Goal: Transaction & Acquisition: Subscribe to service/newsletter

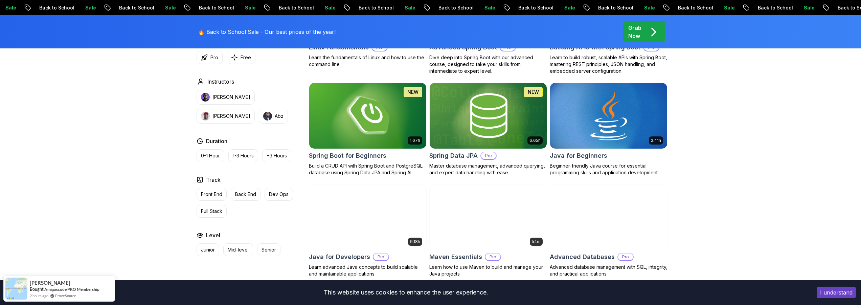
scroll to position [325, 0]
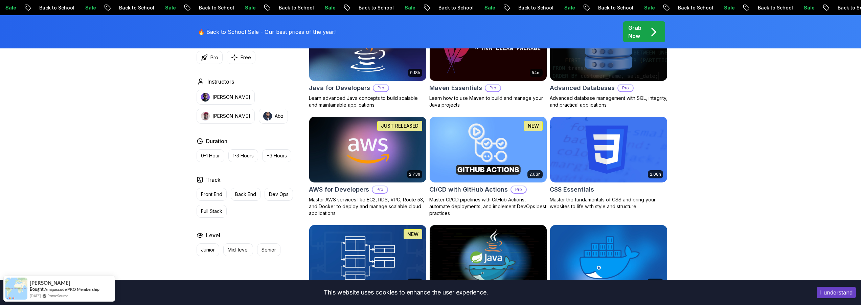
scroll to position [447, 0]
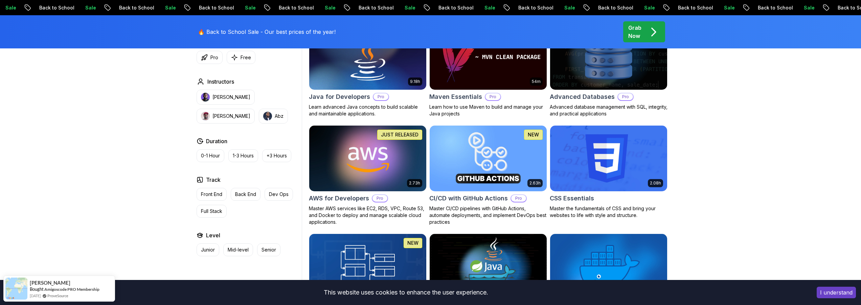
click at [373, 144] on img at bounding box center [367, 158] width 123 height 69
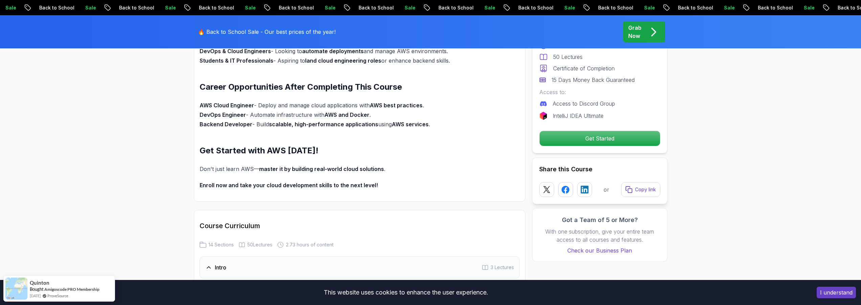
scroll to position [487, 0]
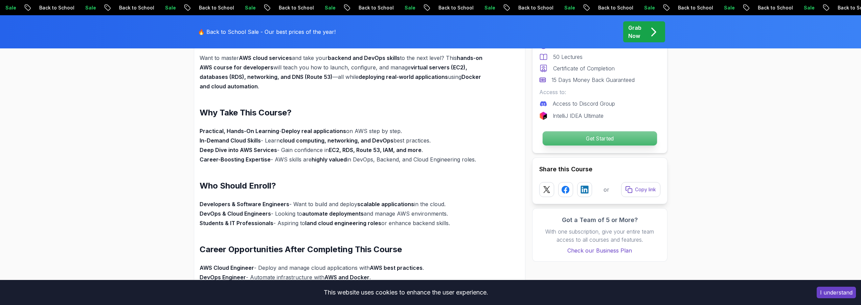
click at [577, 140] on p "Get Started" at bounding box center [600, 138] width 114 height 14
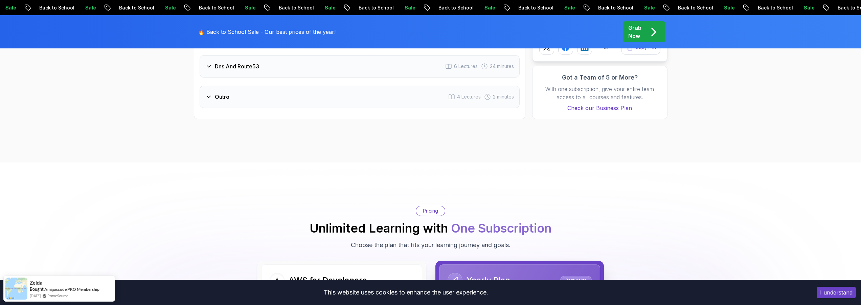
scroll to position [1103, 0]
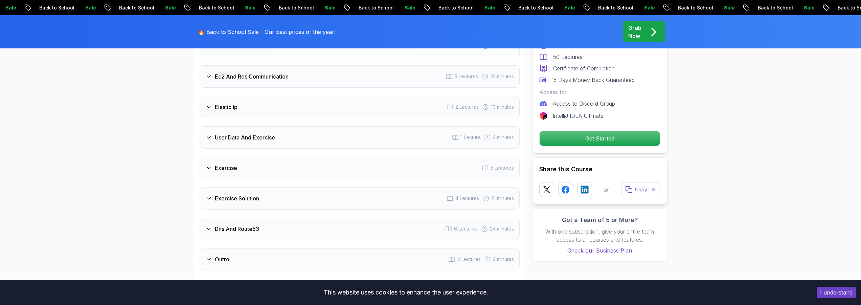
click at [205, 167] on icon at bounding box center [208, 168] width 7 height 7
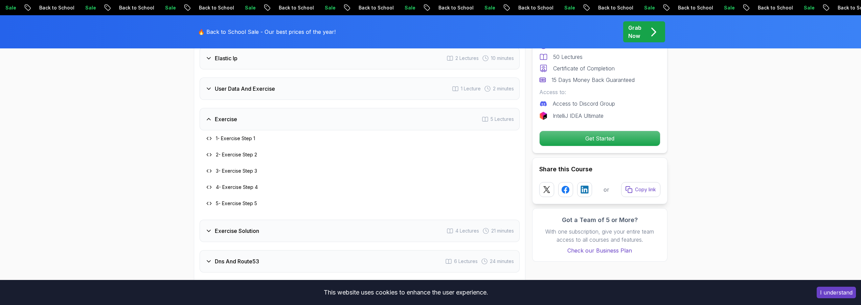
scroll to position [1054, 0]
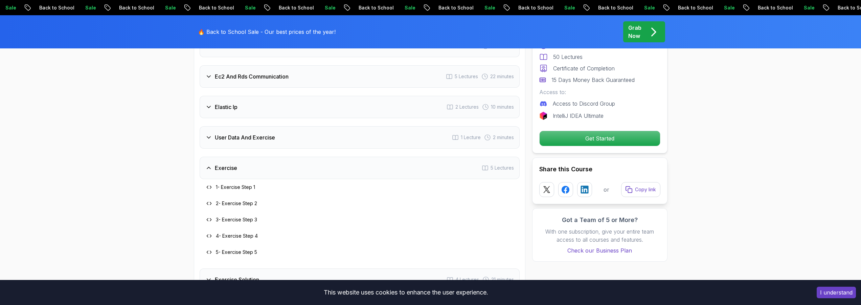
click at [223, 191] on h3 "1 - Exercise Step 1" at bounding box center [235, 187] width 39 height 7
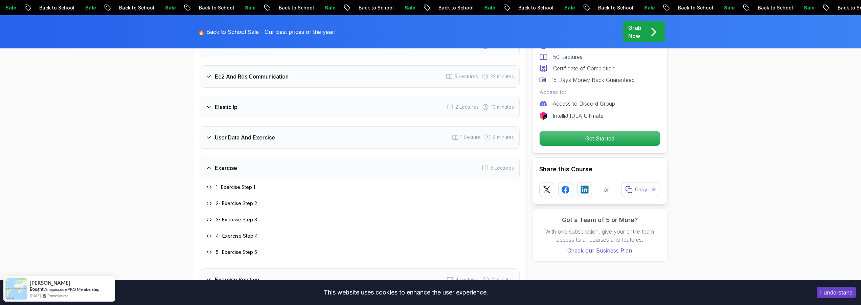
click at [227, 188] on h3 "1 - Exercise Step 1" at bounding box center [235, 187] width 39 height 7
click at [207, 187] on icon at bounding box center [208, 186] width 5 height 5
click at [211, 168] on icon at bounding box center [208, 168] width 7 height 7
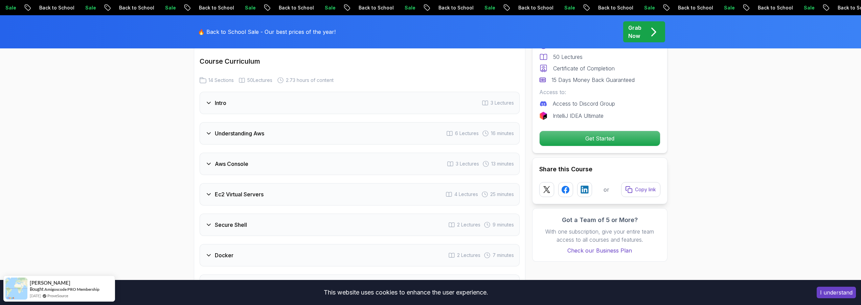
scroll to position [810, 0]
click at [207, 135] on icon at bounding box center [208, 137] width 7 height 7
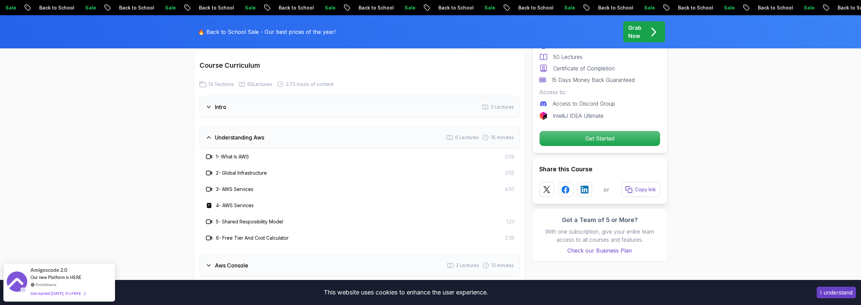
click at [210, 139] on icon at bounding box center [208, 137] width 7 height 7
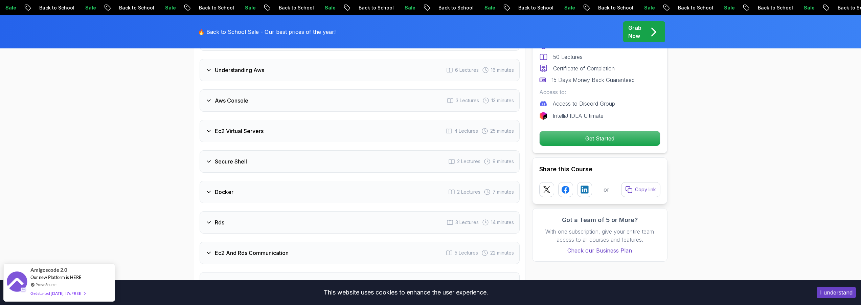
scroll to position [892, 0]
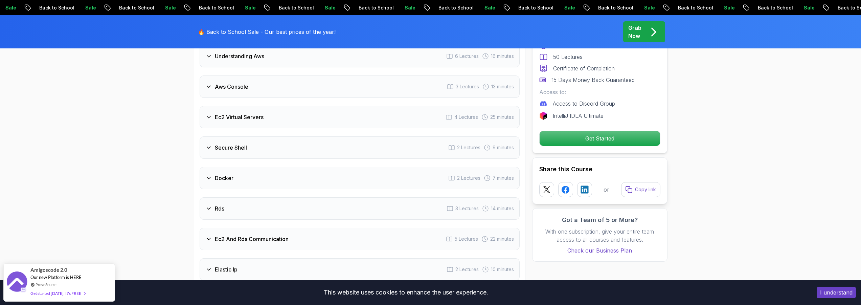
click at [206, 180] on icon at bounding box center [208, 178] width 7 height 7
click at [211, 207] on icon at bounding box center [208, 208] width 7 height 7
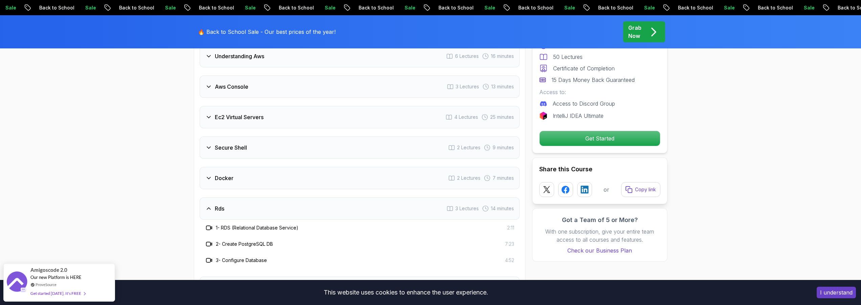
click at [210, 203] on div "Rds 3 Lectures 14 minutes" at bounding box center [360, 208] width 320 height 22
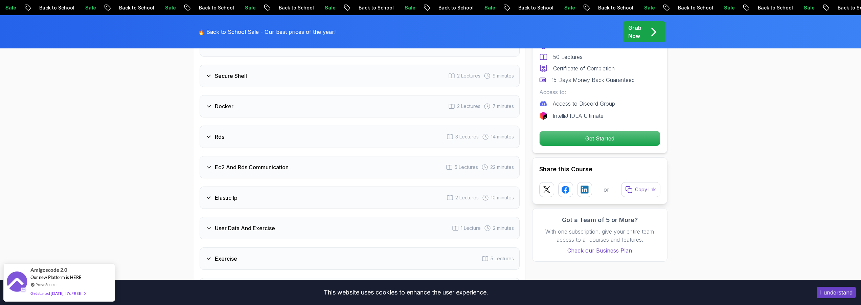
scroll to position [973, 0]
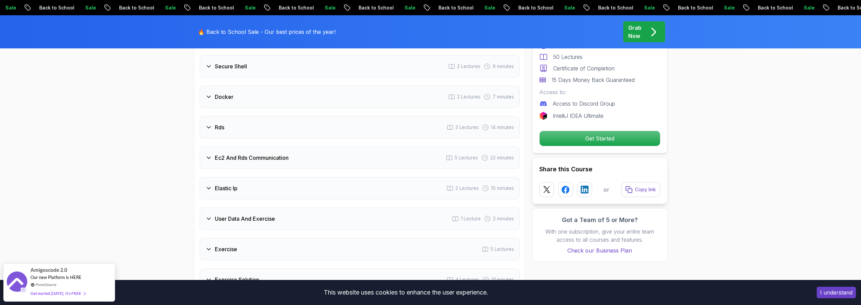
click at [207, 154] on div "Ec2 And Rds Communication" at bounding box center [246, 158] width 83 height 8
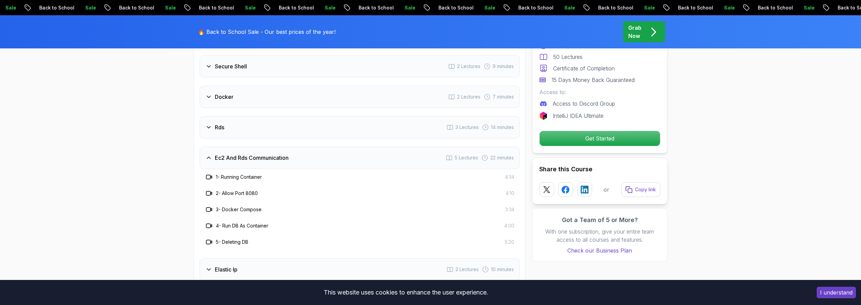
click at [207, 154] on div "Ec2 And Rds Communication" at bounding box center [246, 158] width 83 height 8
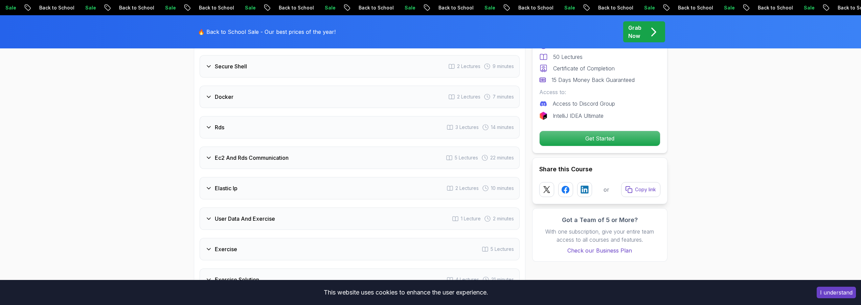
click at [206, 191] on icon at bounding box center [208, 188] width 7 height 7
click at [210, 185] on icon at bounding box center [208, 188] width 7 height 7
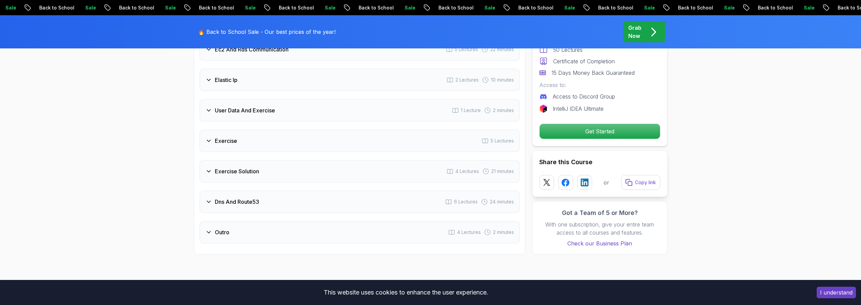
scroll to position [1095, 0]
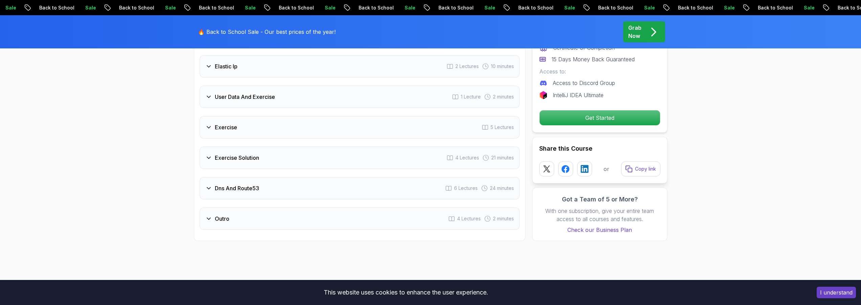
click at [212, 185] on icon at bounding box center [208, 188] width 7 height 7
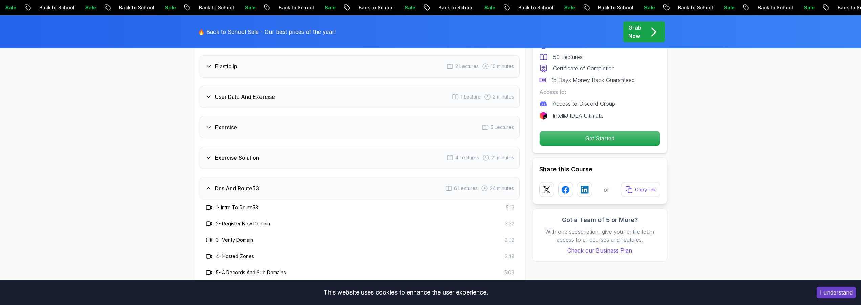
scroll to position [1135, 0]
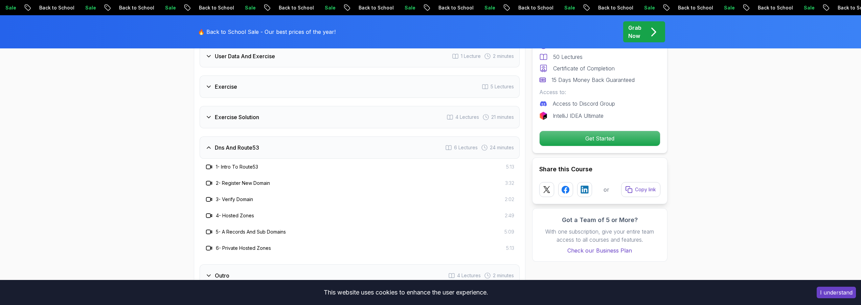
click at [208, 146] on icon at bounding box center [208, 147] width 7 height 7
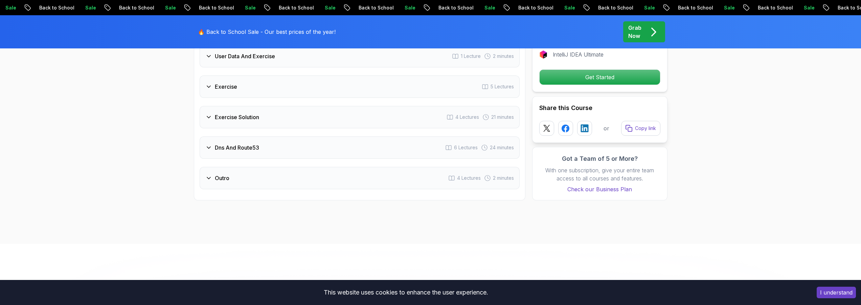
click at [211, 177] on icon at bounding box center [208, 178] width 3 height 2
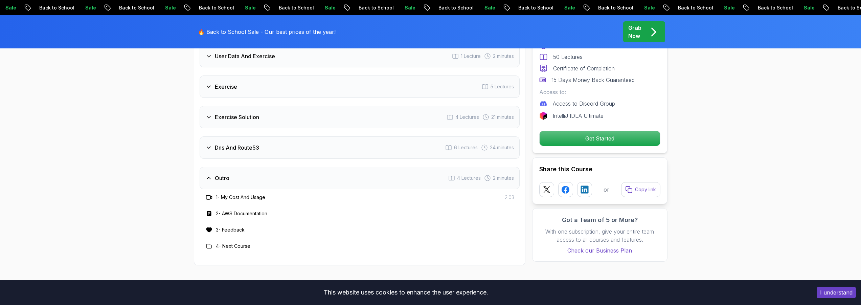
click at [211, 177] on icon at bounding box center [208, 178] width 7 height 7
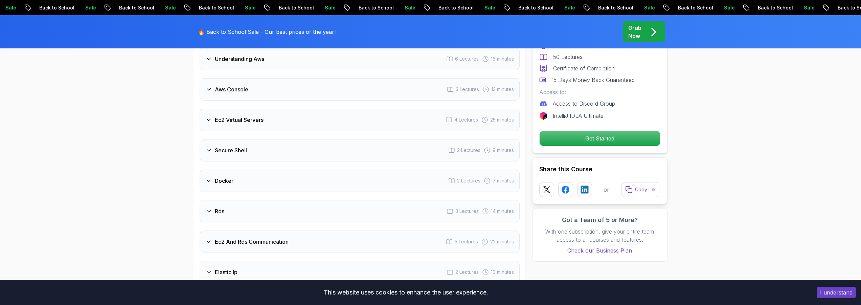
scroll to position [810, 0]
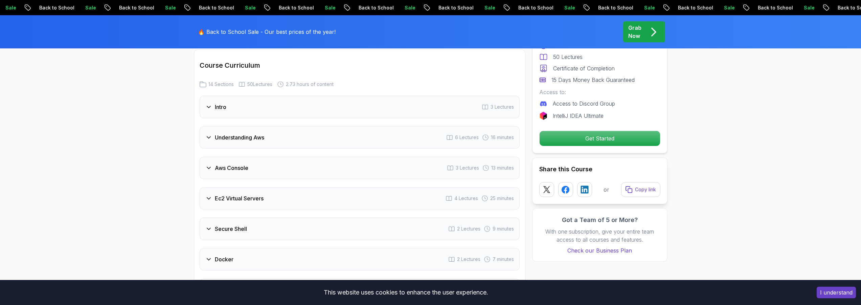
click at [210, 108] on icon at bounding box center [208, 107] width 7 height 7
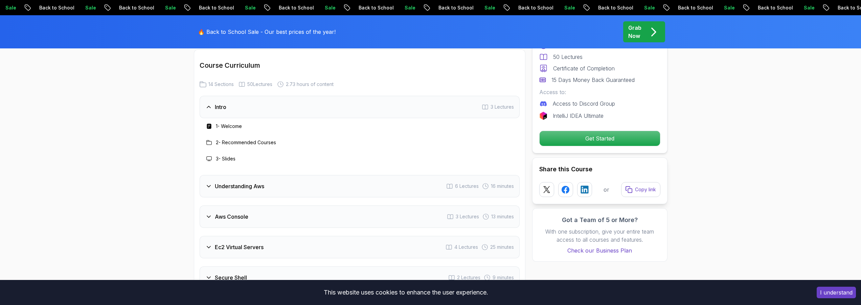
click at [210, 108] on icon at bounding box center [208, 107] width 7 height 7
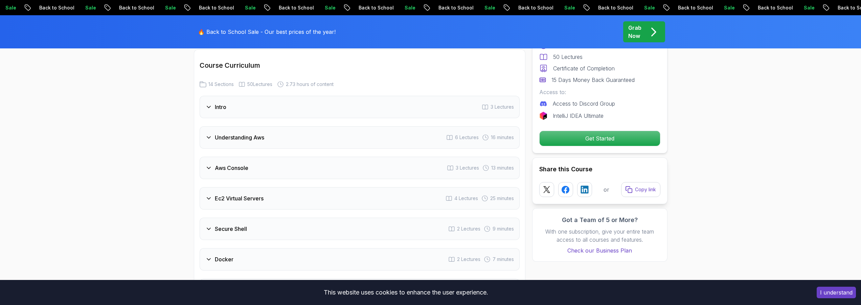
click at [213, 139] on div "Understanding Aws" at bounding box center [234, 137] width 59 height 8
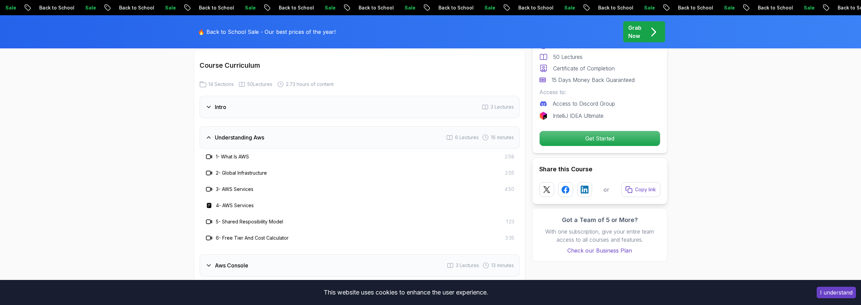
click at [211, 135] on icon at bounding box center [208, 137] width 7 height 7
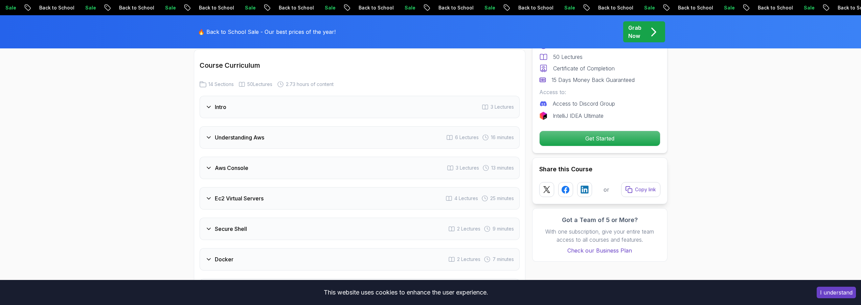
click at [212, 165] on icon at bounding box center [208, 168] width 7 height 7
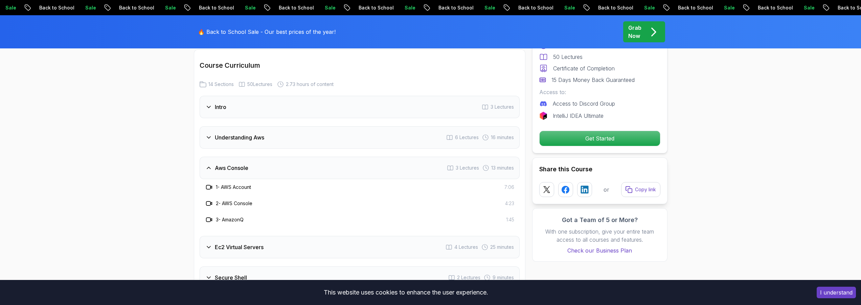
click at [212, 165] on icon at bounding box center [208, 168] width 7 height 7
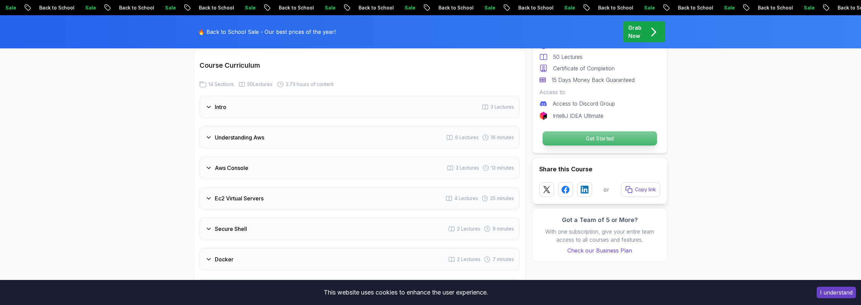
click at [594, 140] on p "Get Started" at bounding box center [600, 138] width 114 height 14
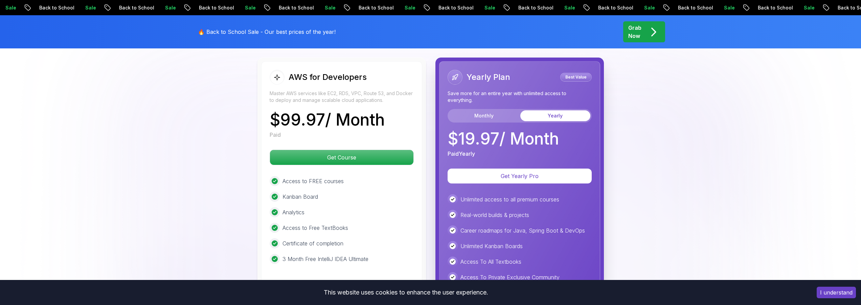
scroll to position [1460, 0]
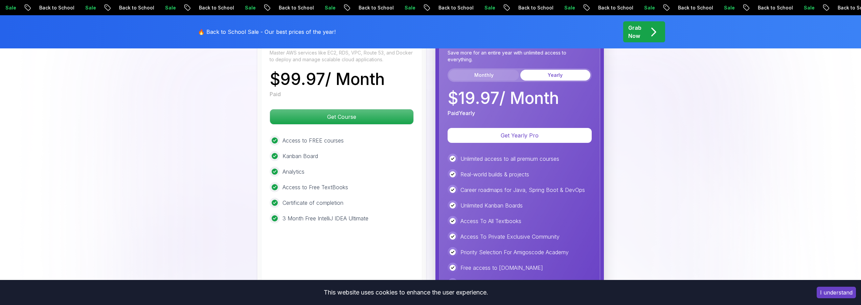
click at [467, 73] on button "Monthly" at bounding box center [484, 75] width 70 height 11
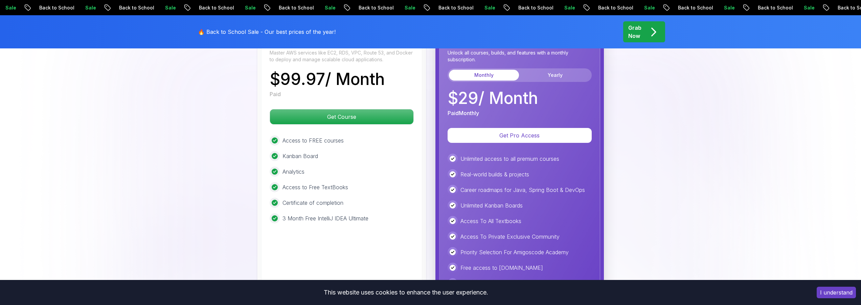
scroll to position [1420, 0]
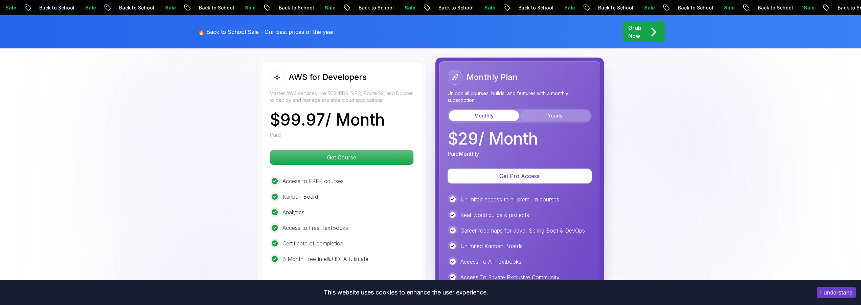
click at [538, 118] on button "Yearly" at bounding box center [556, 115] width 70 height 11
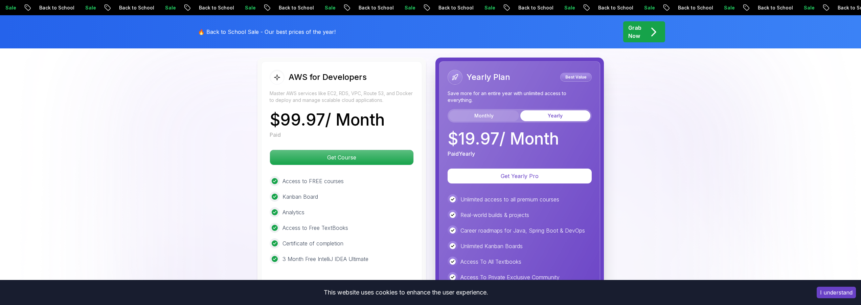
click at [465, 118] on button "Monthly" at bounding box center [484, 115] width 70 height 11
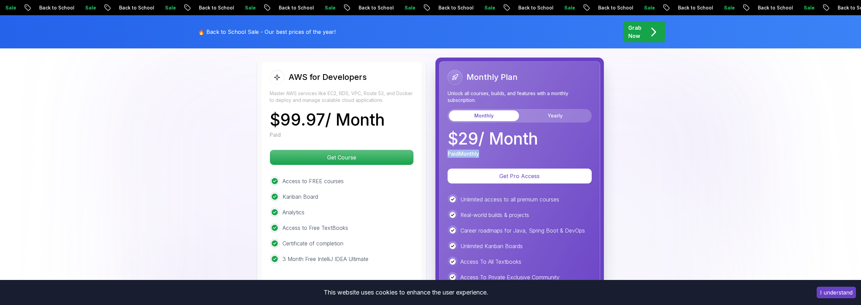
drag, startPoint x: 511, startPoint y: 155, endPoint x: 445, endPoint y: 154, distance: 65.3
click at [445, 154] on div "Monthly Plan Unlock all courses, builds, and features with a monthly subscripti…" at bounding box center [519, 207] width 161 height 292
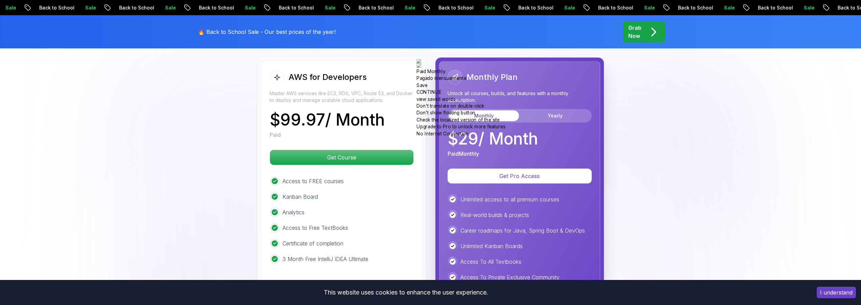
click at [530, 154] on div "Paid Monthly" at bounding box center [493, 154] width 90 height 8
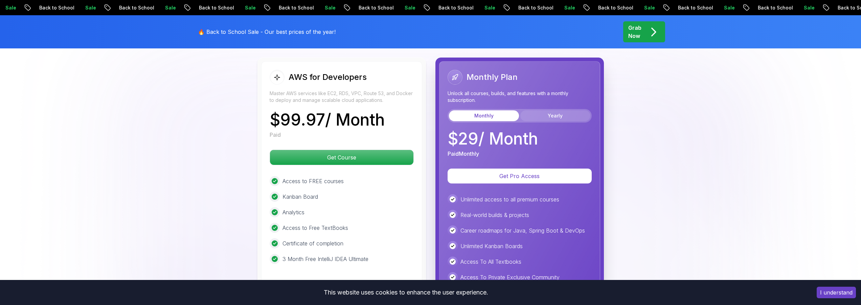
click at [565, 114] on button "Yearly" at bounding box center [556, 115] width 70 height 11
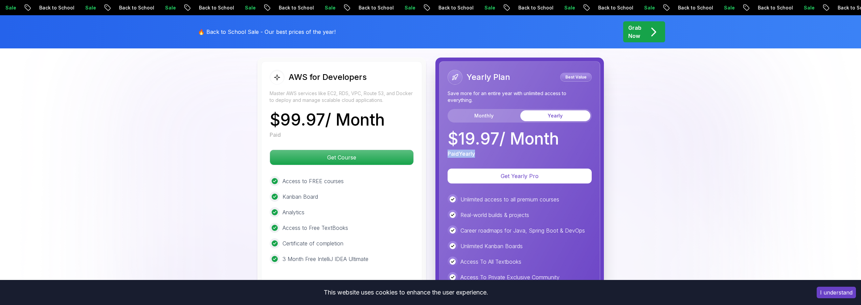
drag, startPoint x: 485, startPoint y: 152, endPoint x: 437, endPoint y: 150, distance: 48.1
click at [437, 150] on div "Yearly Plan Best Value Save more for an entire year with unlimited access to ev…" at bounding box center [520, 207] width 169 height 299
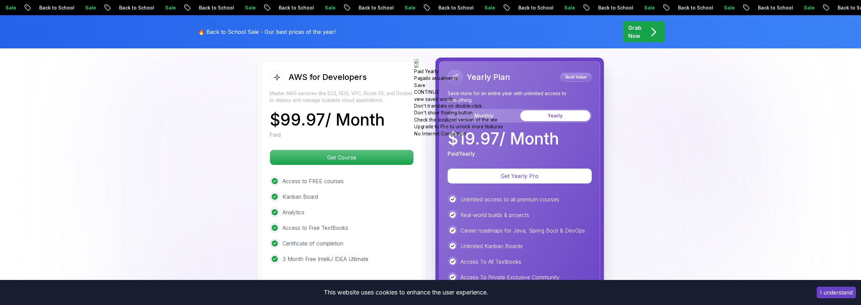
drag, startPoint x: 527, startPoint y: 154, endPoint x: 524, endPoint y: 150, distance: 5.3
click at [524, 151] on div "Paid Yearly" at bounding box center [503, 154] width 111 height 8
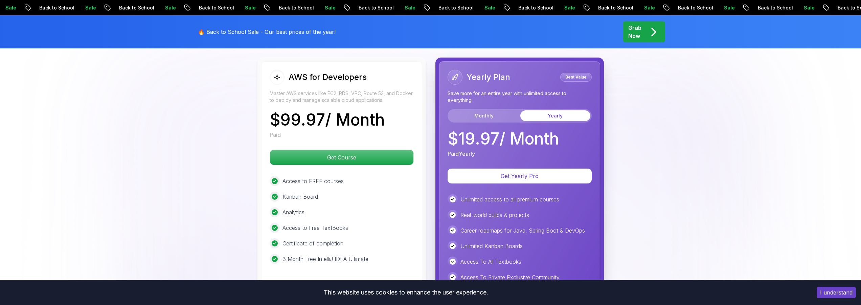
click at [481, 91] on p "Save more for an entire year with unlimited access to everything." at bounding box center [520, 97] width 144 height 14
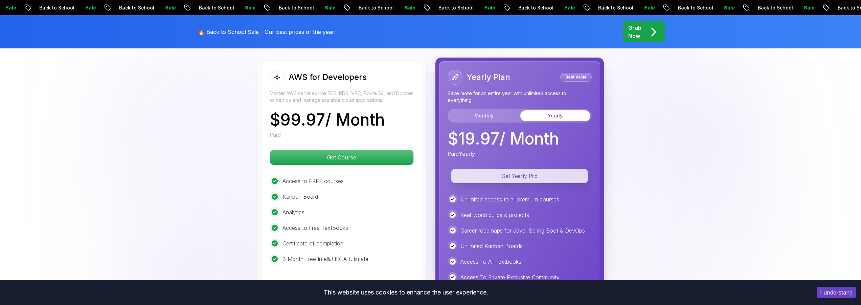
click at [510, 172] on p "Get Yearly Pro" at bounding box center [519, 176] width 137 height 14
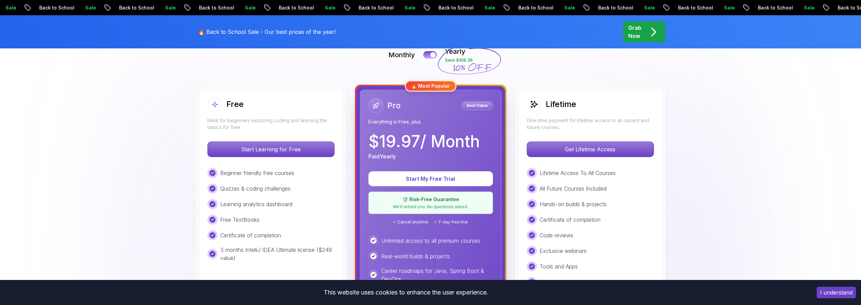
scroll to position [162, 0]
click at [450, 175] on p "Start My Free Trial" at bounding box center [430, 179] width 103 height 8
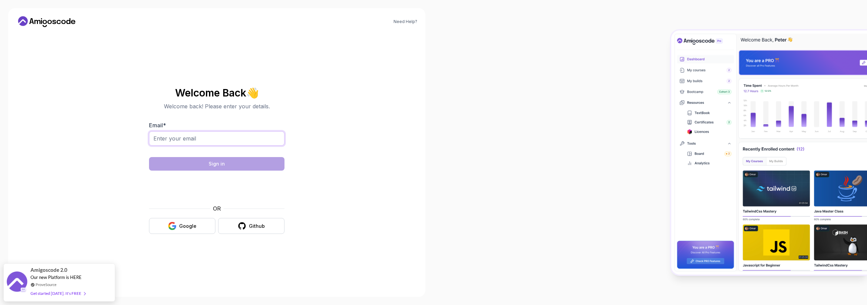
click at [210, 137] on input "Email *" at bounding box center [216, 138] width 135 height 14
type input "tomicha.miguel@gmail.com"
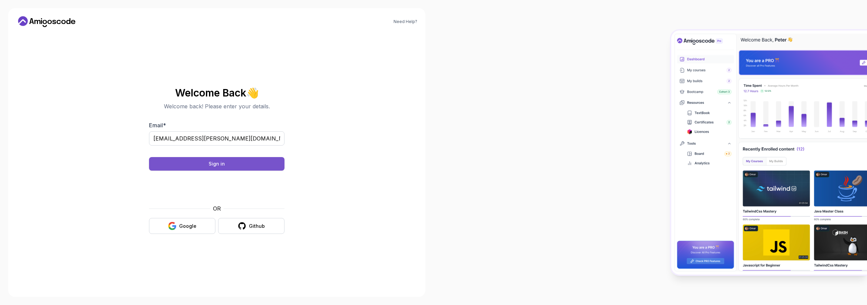
click at [219, 158] on button "Sign in" at bounding box center [216, 164] width 135 height 14
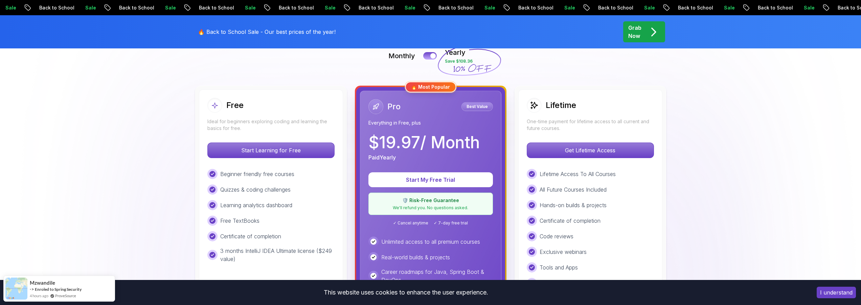
scroll to position [162, 0]
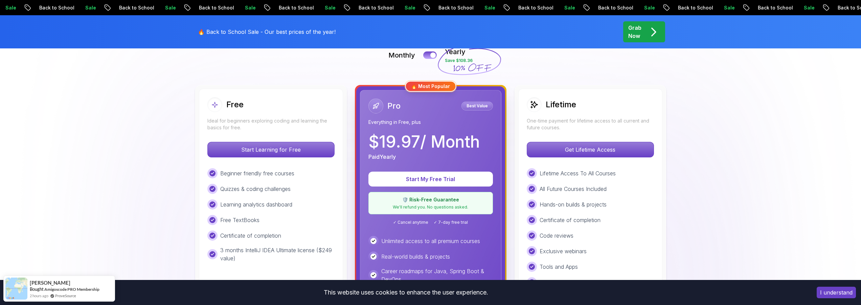
click at [456, 183] on button "Start My Free Trial" at bounding box center [431, 179] width 118 height 14
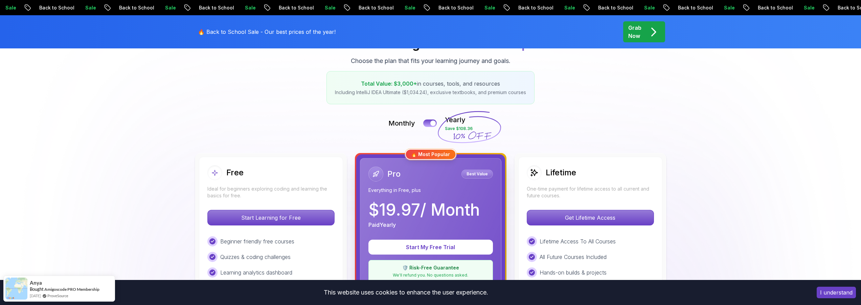
scroll to position [81, 0]
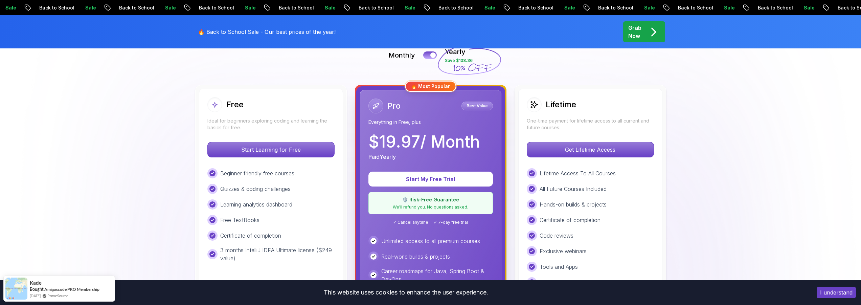
click at [416, 171] on div "Pro Best Value Everything in Free, plus $ 19.97 / Month Paid Yearly Start My Fr…" at bounding box center [430, 245] width 141 height 311
click at [401, 184] on button "Start My Free Trial" at bounding box center [431, 179] width 118 height 14
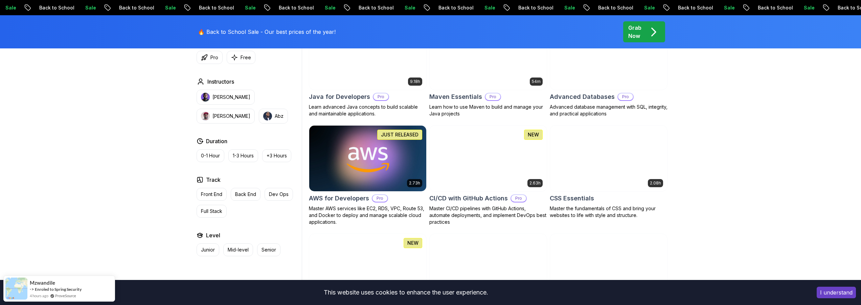
scroll to position [487, 0]
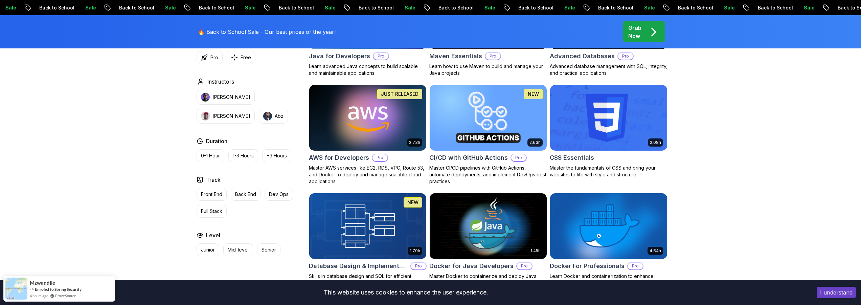
click at [366, 127] on img at bounding box center [367, 117] width 123 height 69
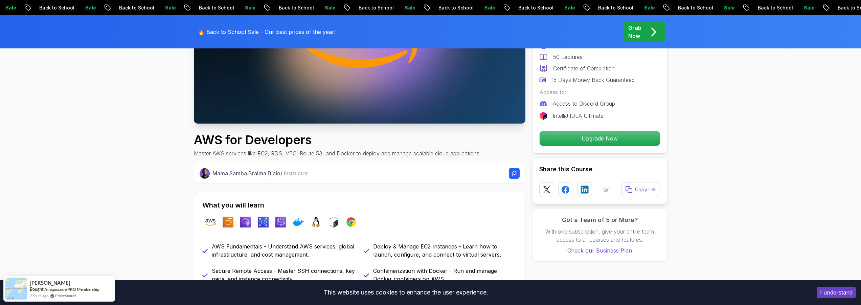
scroll to position [162, 0]
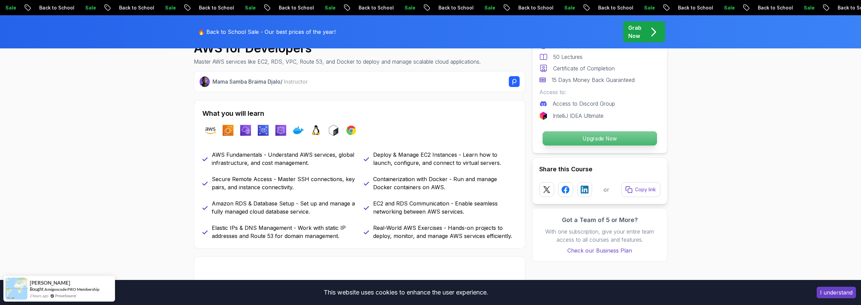
click at [587, 139] on p "Upgrade Now" at bounding box center [600, 138] width 114 height 14
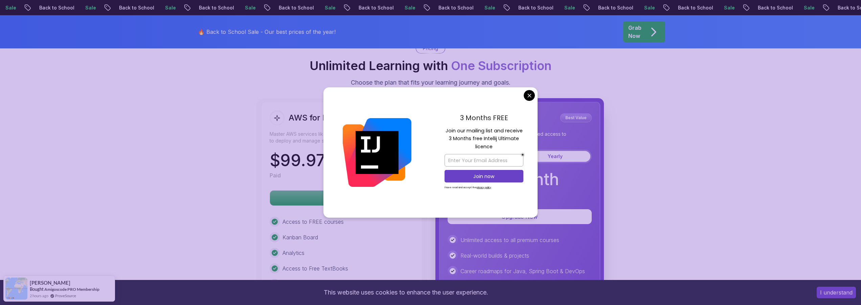
scroll to position [1468, 0]
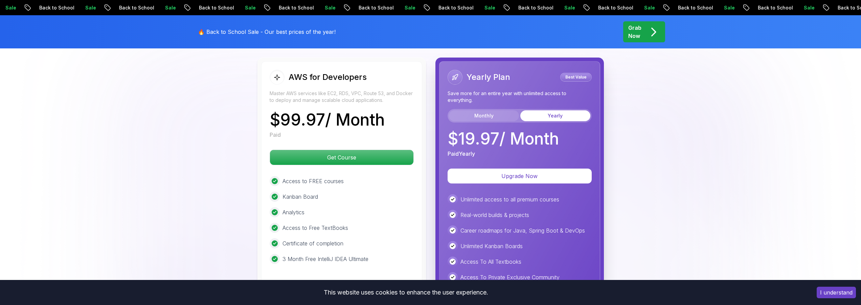
click at [497, 119] on button "Monthly" at bounding box center [484, 115] width 70 height 11
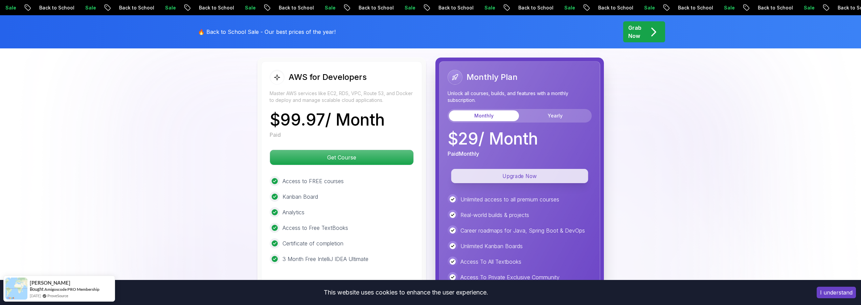
click at [502, 174] on p "Upgrade Now" at bounding box center [519, 176] width 137 height 14
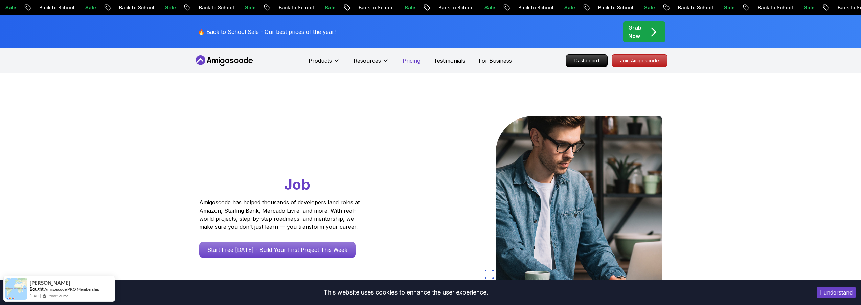
click at [405, 60] on p "Pricing" at bounding box center [412, 61] width 18 height 8
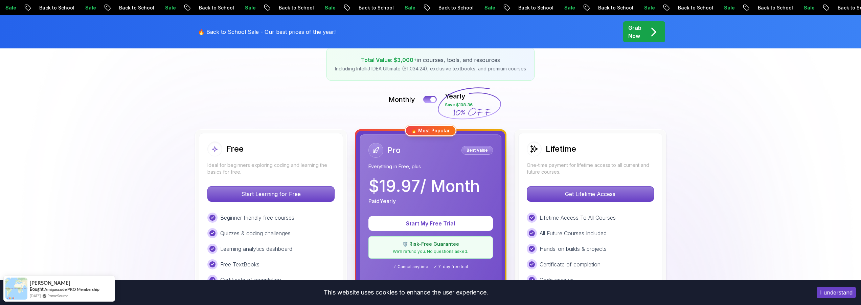
scroll to position [122, 0]
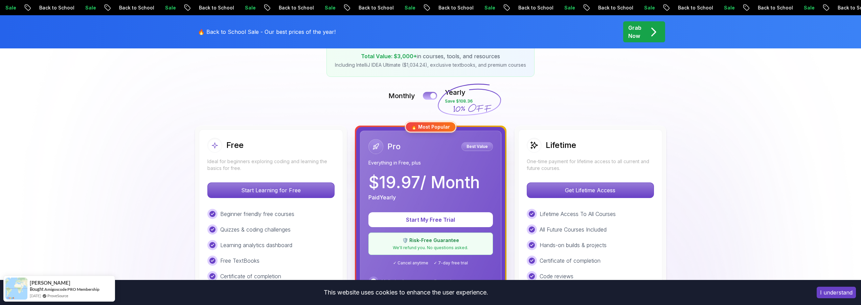
click at [430, 96] on button at bounding box center [430, 96] width 14 height 8
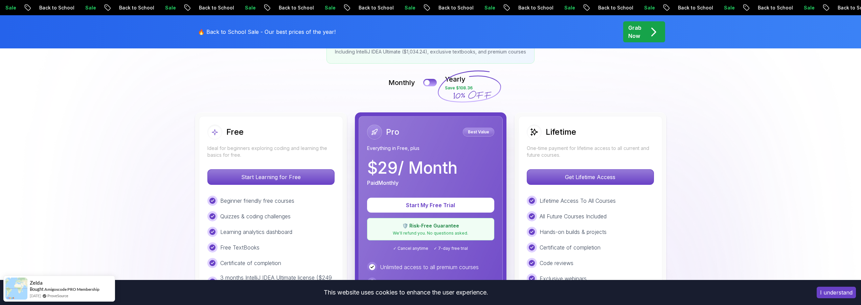
scroll to position [244, 0]
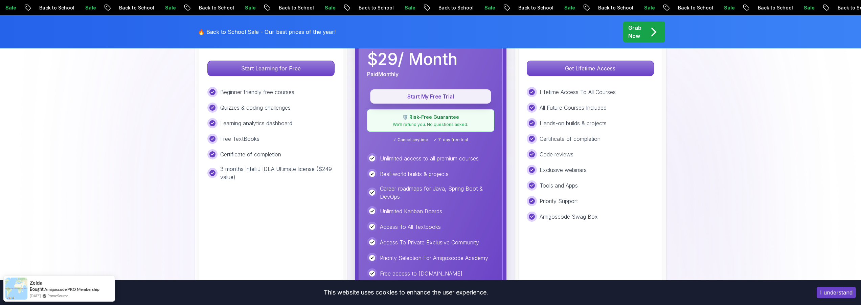
click at [439, 98] on p "Start My Free Trial" at bounding box center [431, 97] width 106 height 8
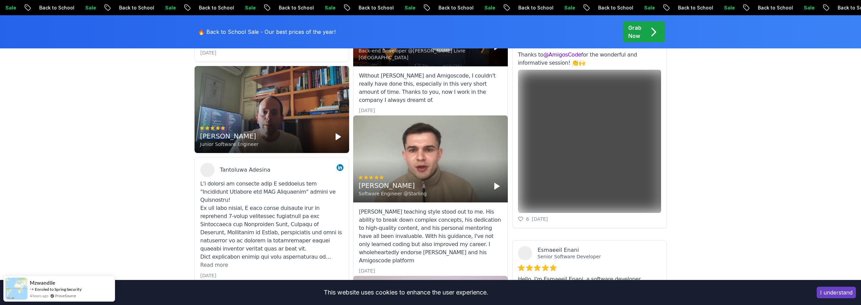
scroll to position [84, 0]
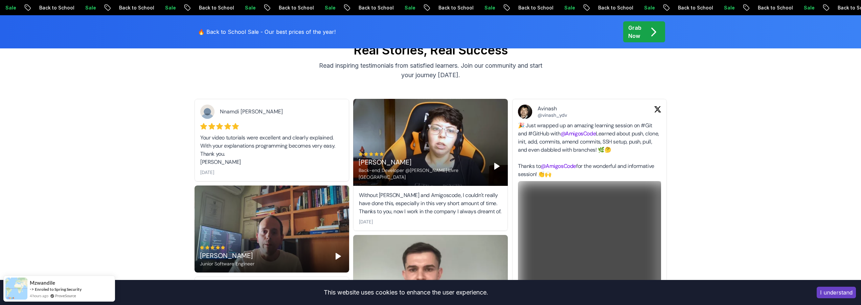
click at [409, 16] on p "Pricing" at bounding box center [412, 12] width 18 height 8
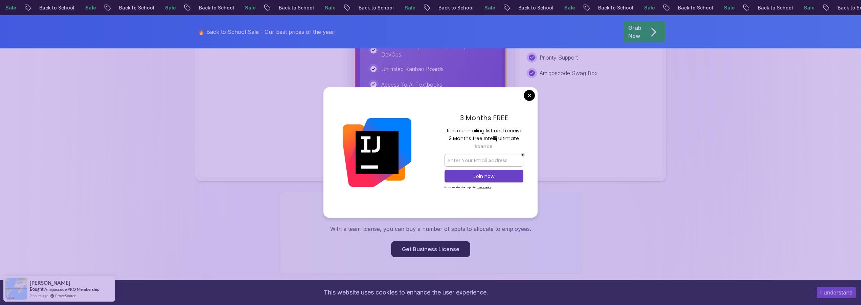
scroll to position [406, 0]
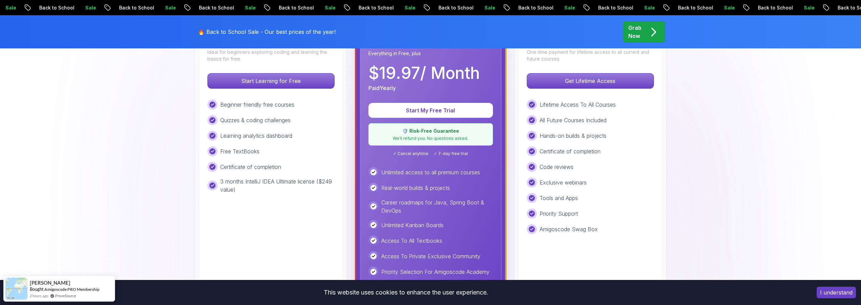
scroll to position [122, 0]
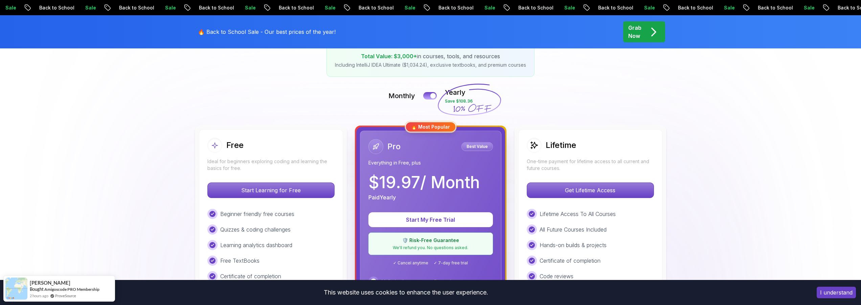
click at [394, 182] on p "$ 19.97 / Month" at bounding box center [424, 182] width 111 height 16
click at [370, 146] on div at bounding box center [376, 146] width 15 height 15
click at [378, 145] on icon at bounding box center [376, 146] width 7 height 7
click at [425, 128] on div "🔥 Most Popular" at bounding box center [430, 127] width 51 height 11
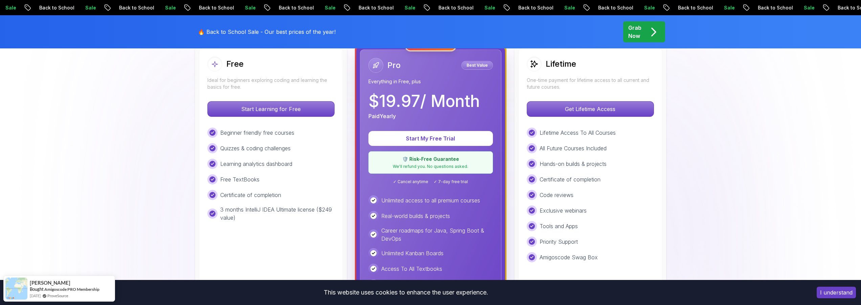
scroll to position [0, 0]
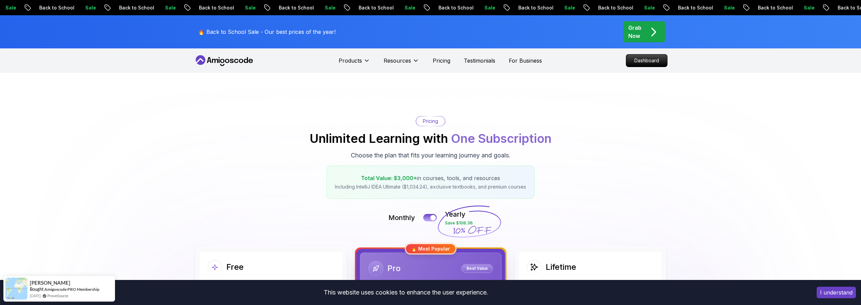
click at [213, 62] on icon at bounding box center [224, 60] width 61 height 11
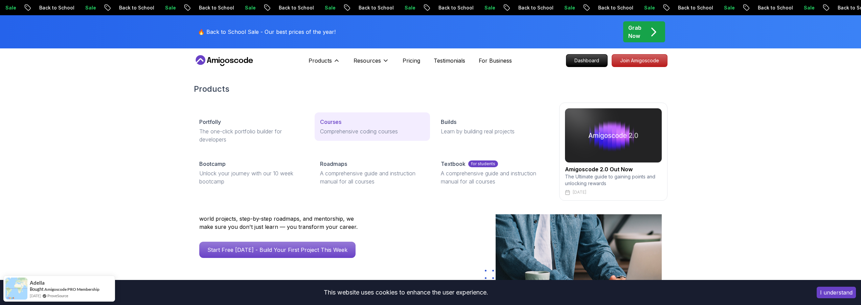
click at [332, 126] on link "Courses Comprehensive coding courses" at bounding box center [372, 126] width 115 height 28
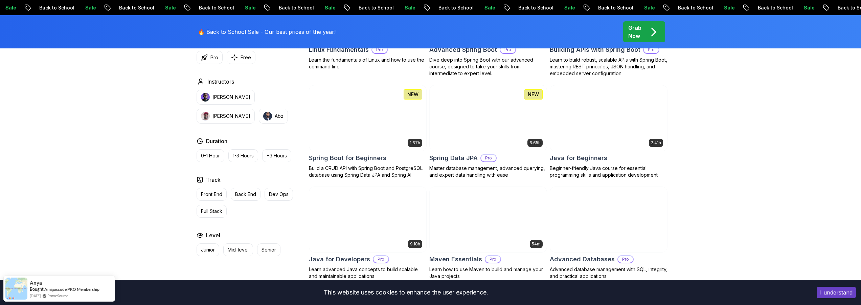
scroll to position [406, 0]
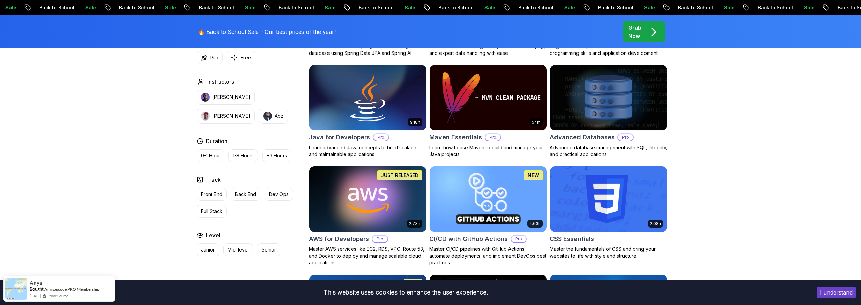
click at [414, 205] on img at bounding box center [367, 199] width 123 height 69
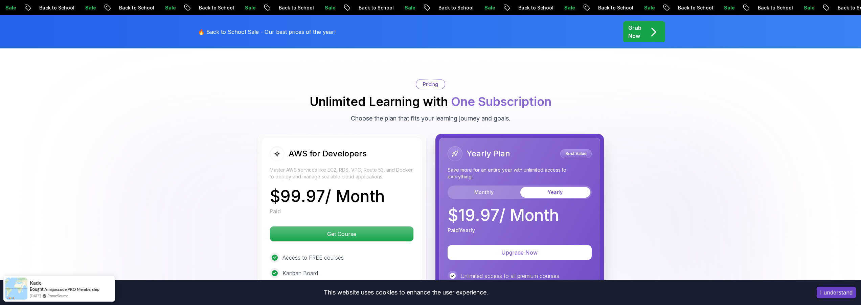
scroll to position [1381, 0]
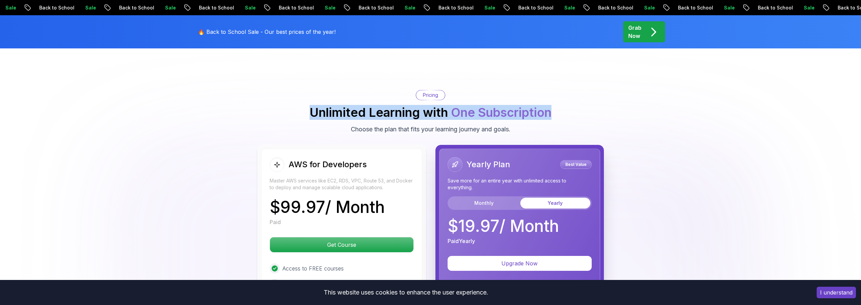
drag, startPoint x: 303, startPoint y: 112, endPoint x: 580, endPoint y: 116, distance: 277.2
click at [580, 116] on div "Pricing Unlimited Learning with One Subscription Choose the plan that fits your…" at bounding box center [431, 112] width 474 height 44
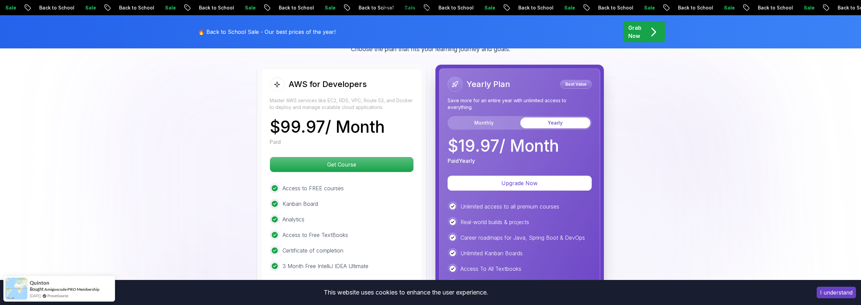
scroll to position [1462, 0]
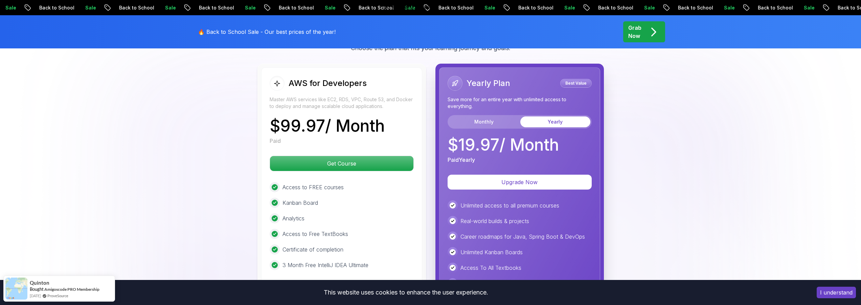
click at [548, 120] on button "Yearly" at bounding box center [556, 121] width 70 height 11
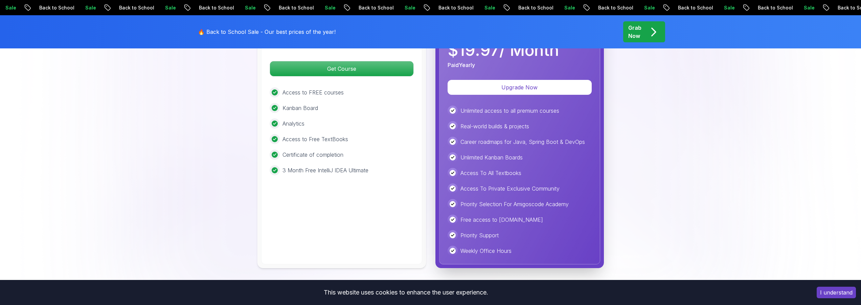
scroll to position [1543, 0]
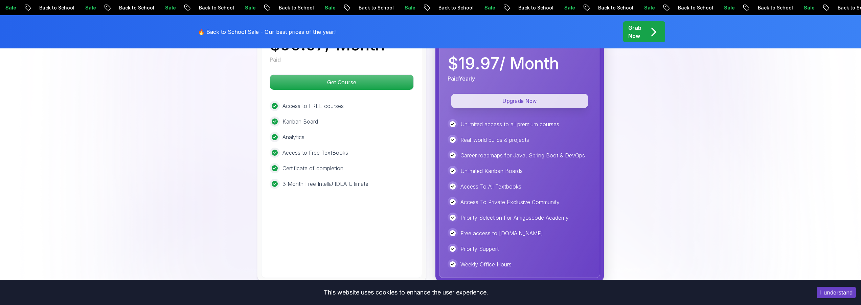
click at [516, 101] on p "Upgrade Now" at bounding box center [519, 101] width 137 height 14
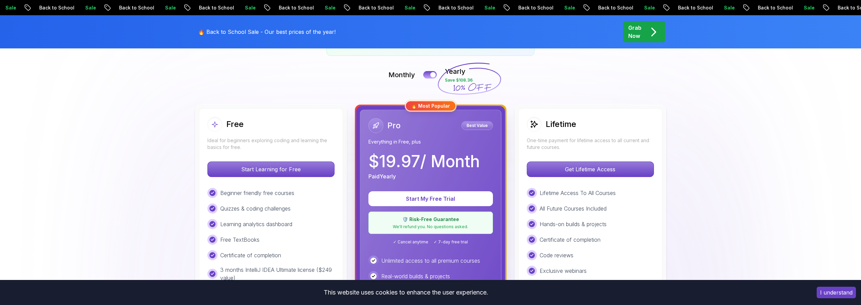
scroll to position [162, 0]
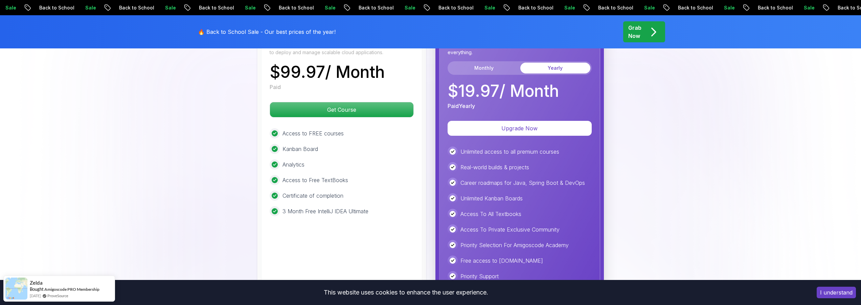
scroll to position [1503, 0]
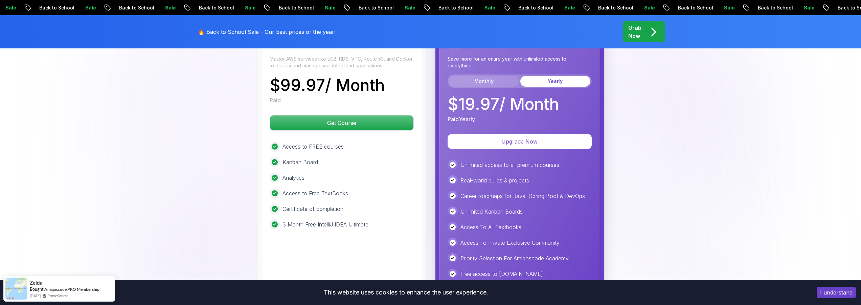
click at [489, 84] on button "Monthly" at bounding box center [484, 81] width 70 height 11
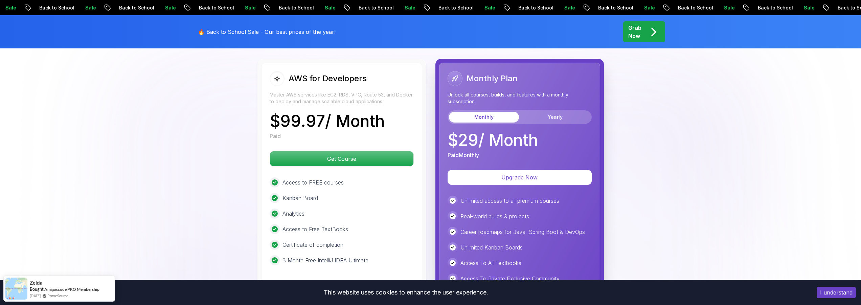
scroll to position [1422, 0]
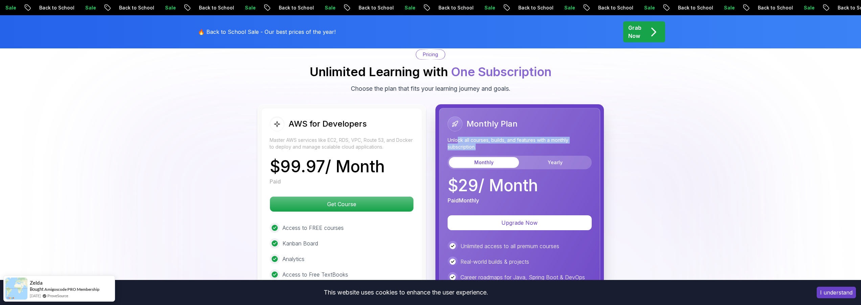
drag, startPoint x: 460, startPoint y: 142, endPoint x: 501, endPoint y: 146, distance: 40.8
click at [501, 146] on p "Unlock all courses, builds, and features with a monthly subscription." at bounding box center [520, 144] width 144 height 14
drag, startPoint x: 450, startPoint y: 138, endPoint x: 494, endPoint y: 149, distance: 44.9
click at [494, 149] on p "Unlock all courses, builds, and features with a monthly subscription." at bounding box center [520, 144] width 144 height 14
click at [485, 148] on p "Unlock all courses, builds, and features with a monthly subscription." at bounding box center [520, 144] width 144 height 14
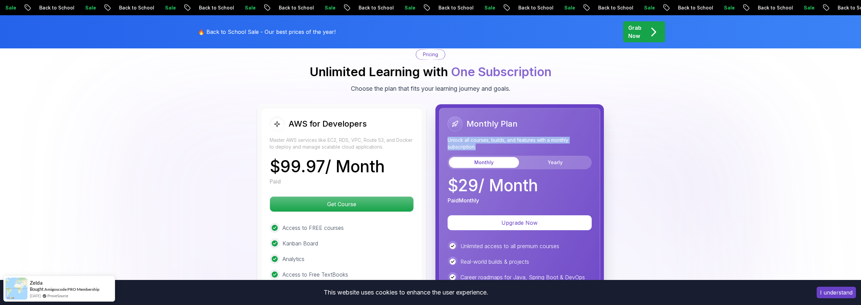
drag, startPoint x: 483, startPoint y: 149, endPoint x: 448, endPoint y: 140, distance: 35.9
click at [448, 140] on p "Unlock all courses, builds, and features with a monthly subscription." at bounding box center [520, 144] width 144 height 14
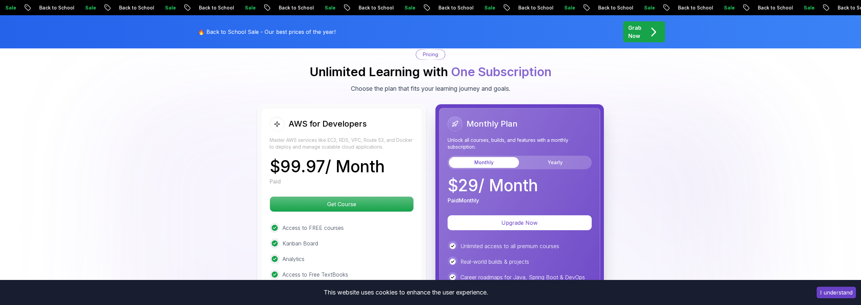
click at [510, 155] on div "Monthly Plan Unlock all courses, builds, and features with a monthly subscripti…" at bounding box center [520, 142] width 144 height 53
drag, startPoint x: 479, startPoint y: 146, endPoint x: 444, endPoint y: 140, distance: 35.3
click at [444, 140] on div "Monthly Plan Unlock all courses, builds, and features with a monthly subscripti…" at bounding box center [519, 254] width 161 height 292
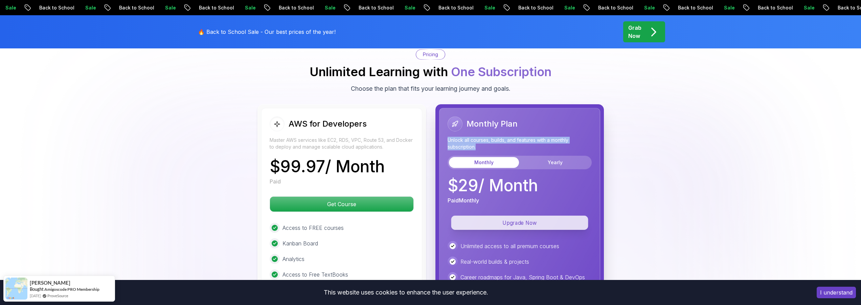
click at [529, 220] on p "Upgrade Now" at bounding box center [519, 223] width 137 height 14
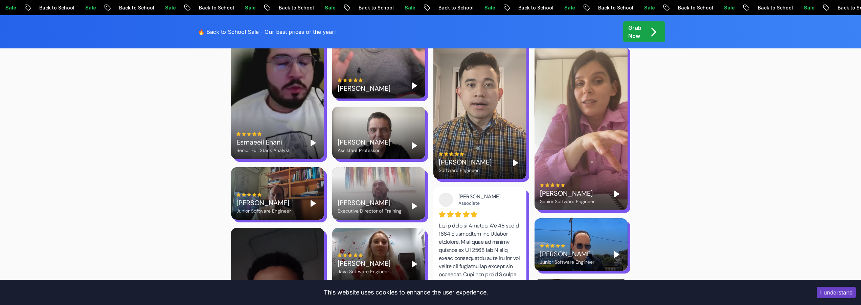
scroll to position [122, 0]
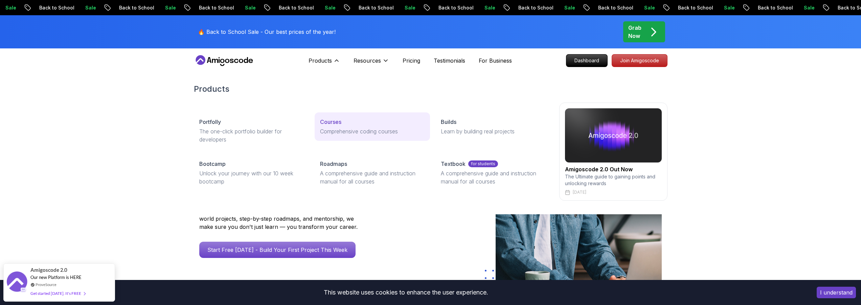
click at [350, 130] on p "Comprehensive coding courses" at bounding box center [372, 131] width 105 height 8
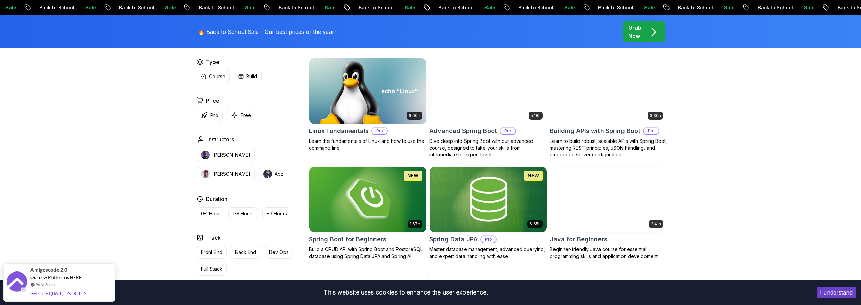
scroll to position [325, 0]
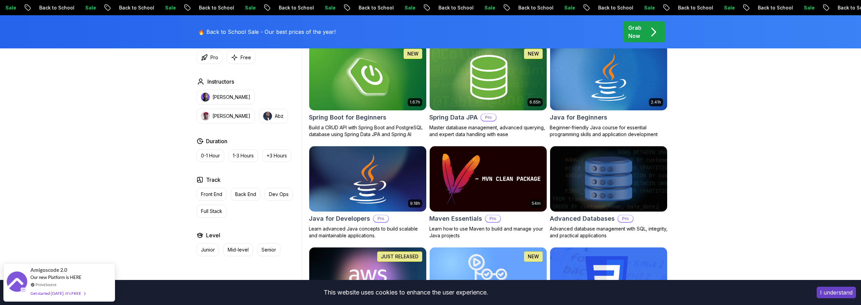
click at [357, 169] on img at bounding box center [367, 179] width 123 height 69
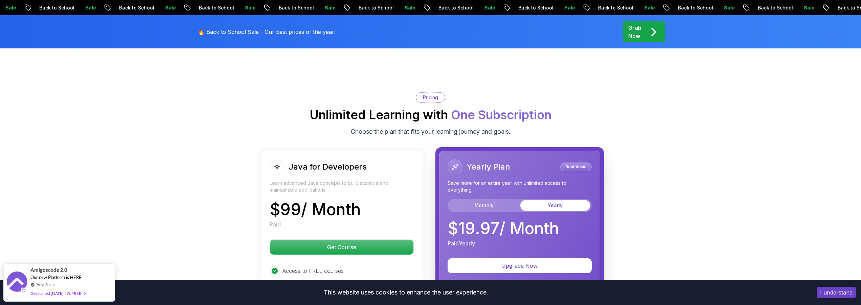
scroll to position [1665, 0]
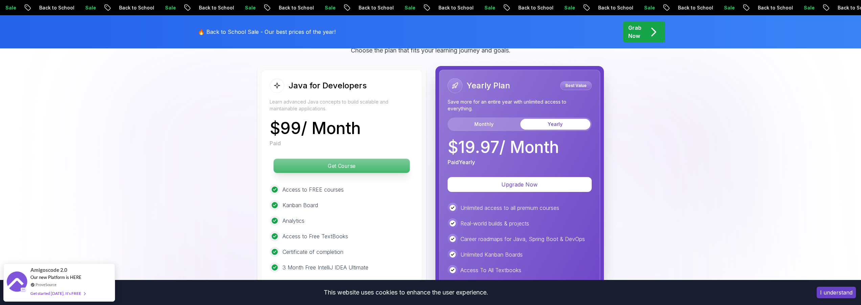
click at [343, 159] on p "Get Course" at bounding box center [341, 166] width 136 height 14
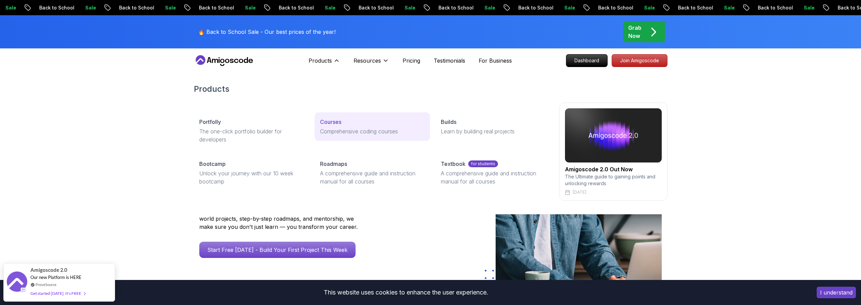
click at [356, 127] on link "Courses Comprehensive coding courses" at bounding box center [372, 126] width 115 height 28
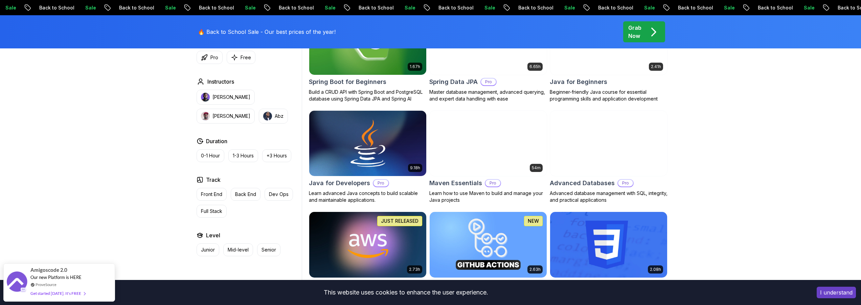
scroll to position [406, 0]
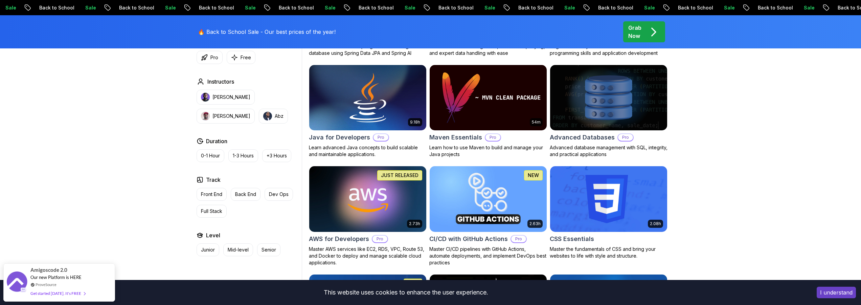
click at [376, 116] on img at bounding box center [367, 97] width 123 height 69
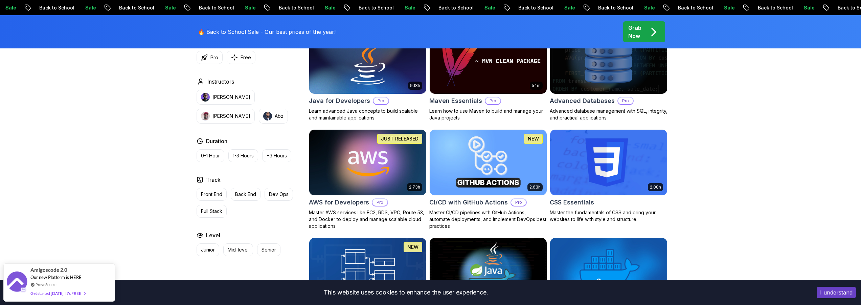
scroll to position [447, 0]
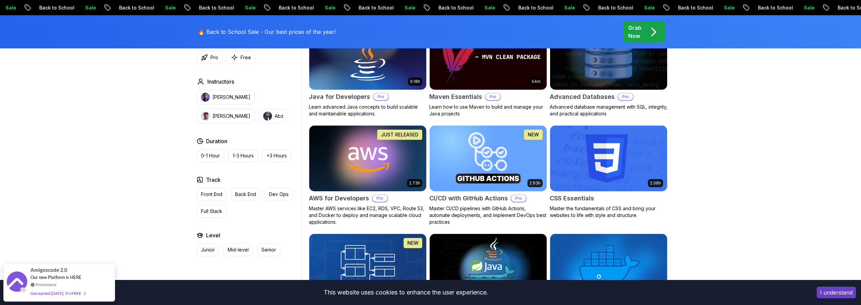
click at [386, 185] on img at bounding box center [367, 158] width 123 height 69
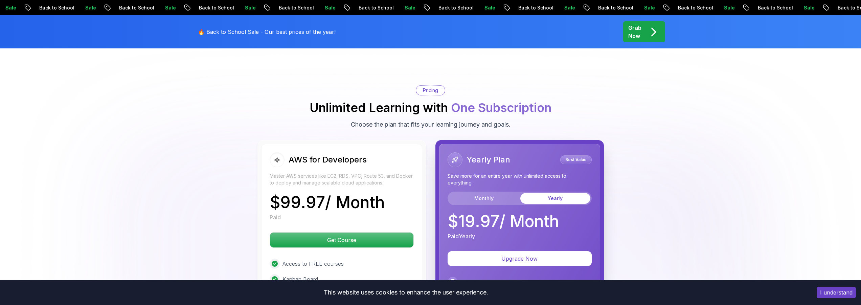
scroll to position [1381, 0]
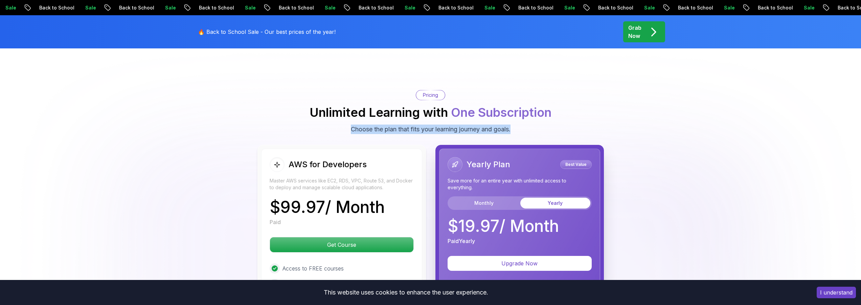
drag, startPoint x: 346, startPoint y: 129, endPoint x: 511, endPoint y: 128, distance: 165.5
click at [512, 128] on div "Pricing Unlimited Learning with One Subscription Choose the plan that fits your…" at bounding box center [431, 112] width 474 height 44
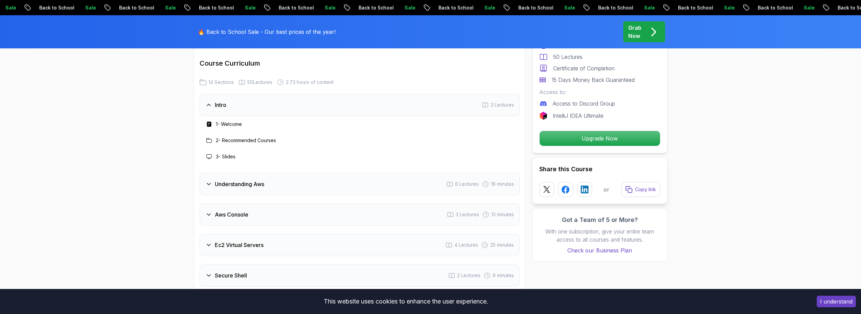
scroll to position [853, 0]
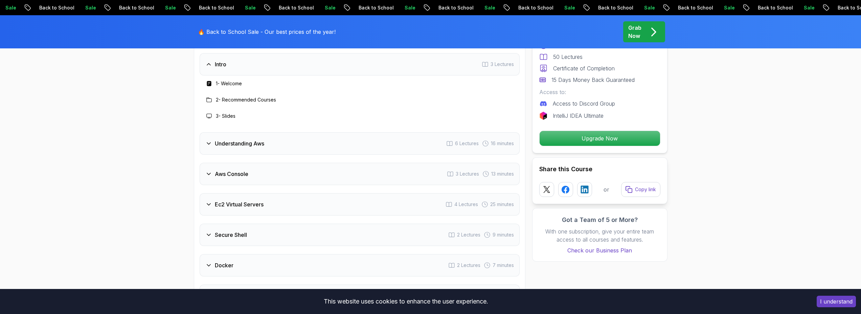
click at [246, 144] on h3 "Understanding Aws" at bounding box center [239, 143] width 49 height 8
